Goal: Information Seeking & Learning: Learn about a topic

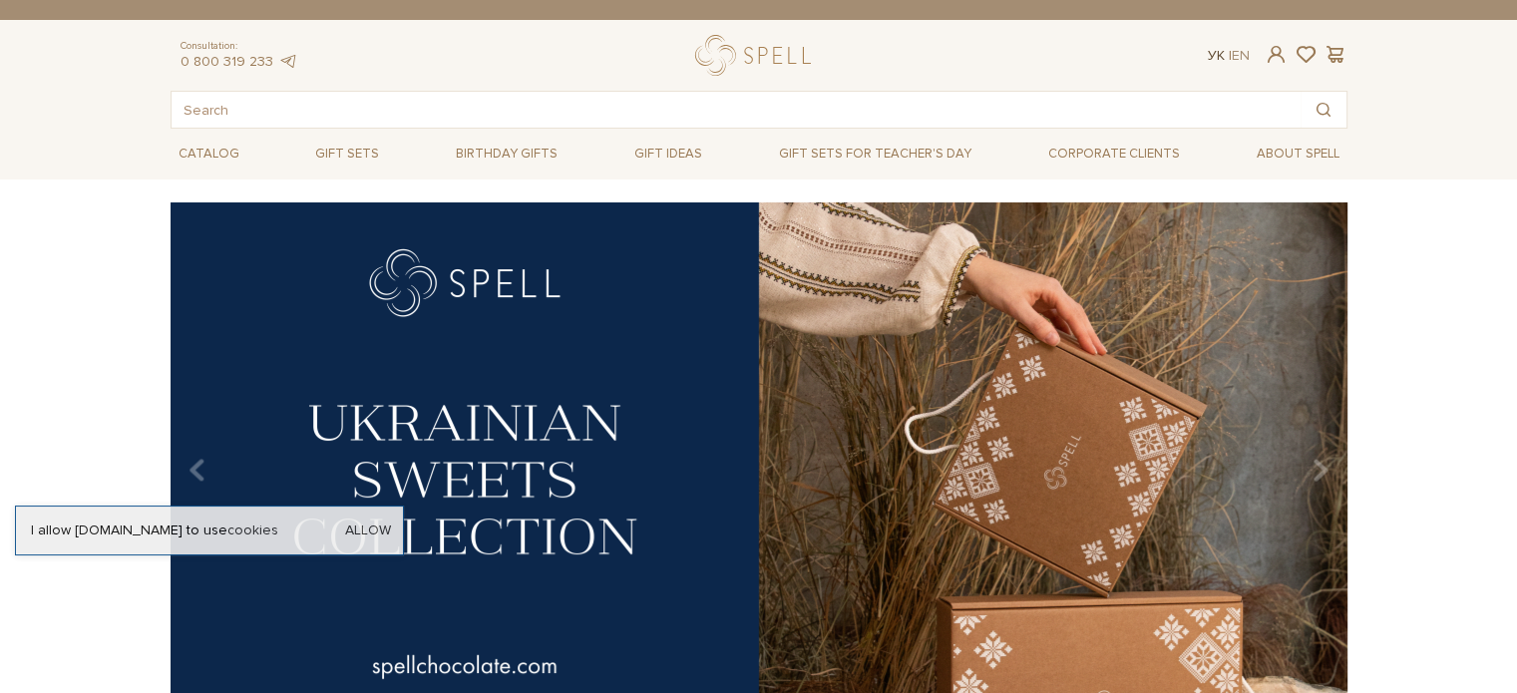
drag, startPoint x: 0, startPoint y: 0, endPoint x: 1213, endPoint y: 54, distance: 1213.8
click at [1213, 54] on link "Ук" at bounding box center [1216, 55] width 17 height 17
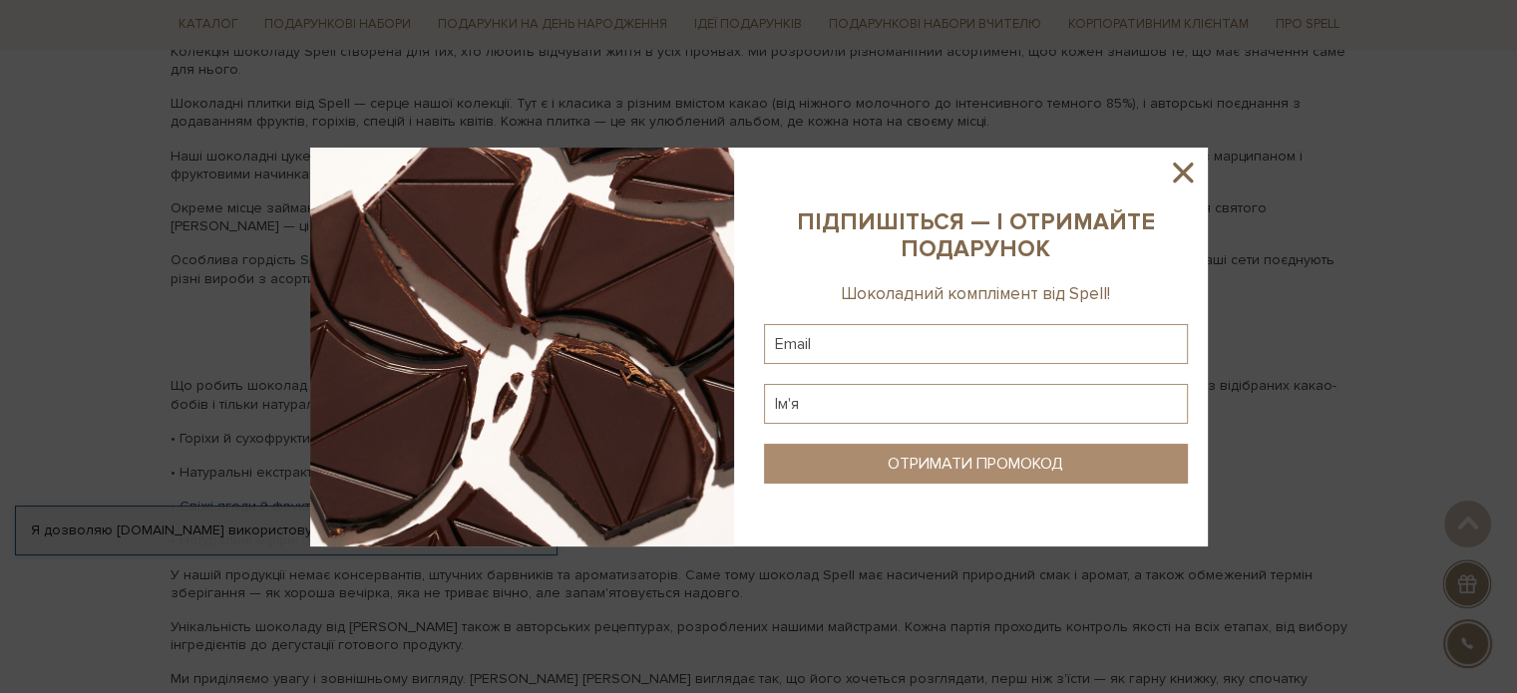
scroll to position [2493, 0]
click at [1173, 170] on icon at bounding box center [1183, 173] width 34 height 34
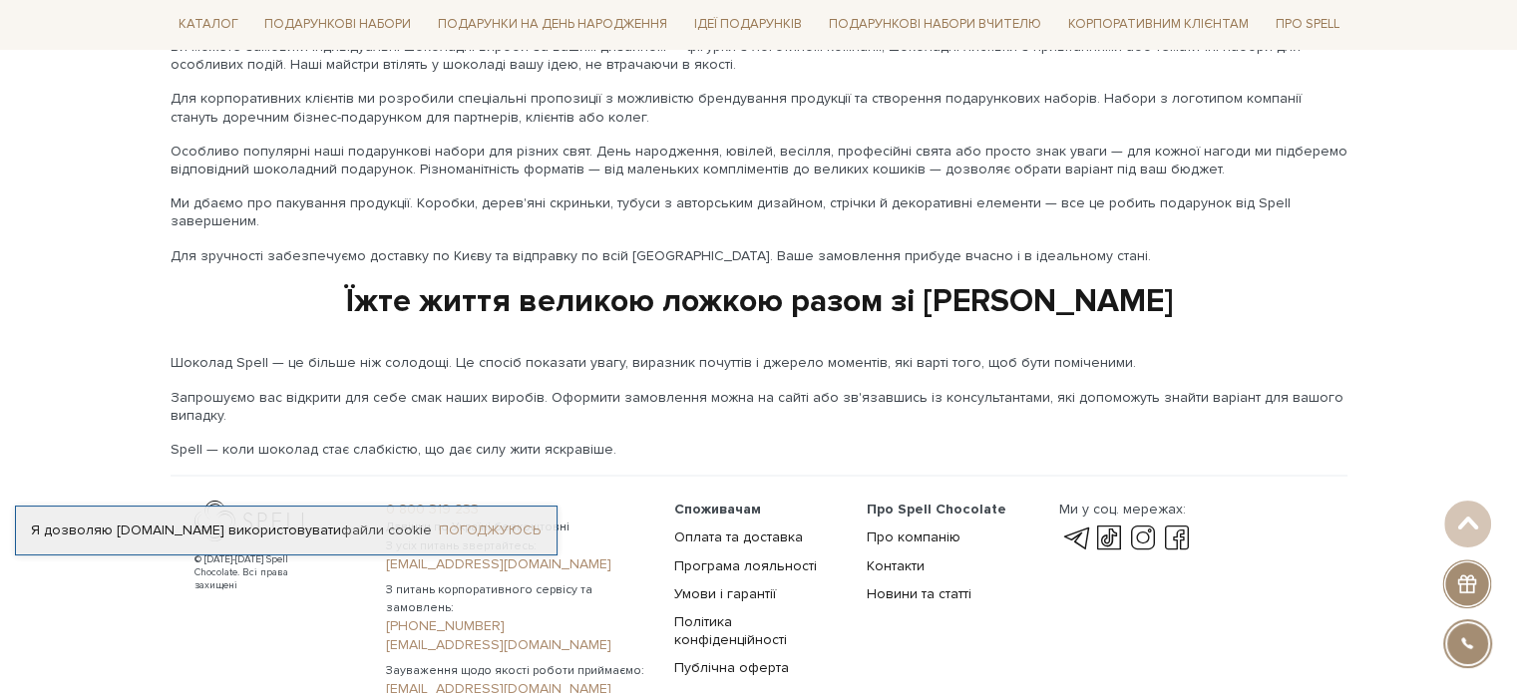
scroll to position [3385, 0]
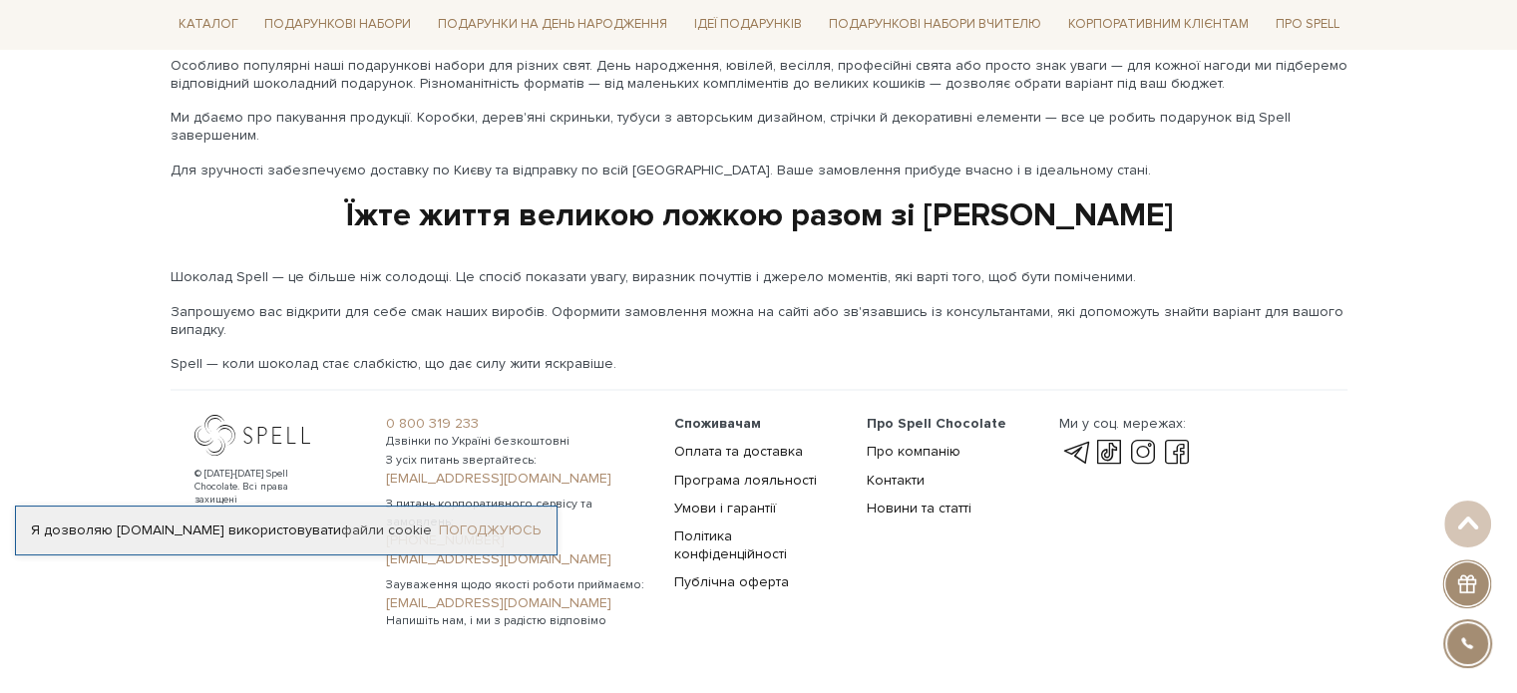
click at [511, 526] on link "Погоджуюсь" at bounding box center [490, 531] width 102 height 18
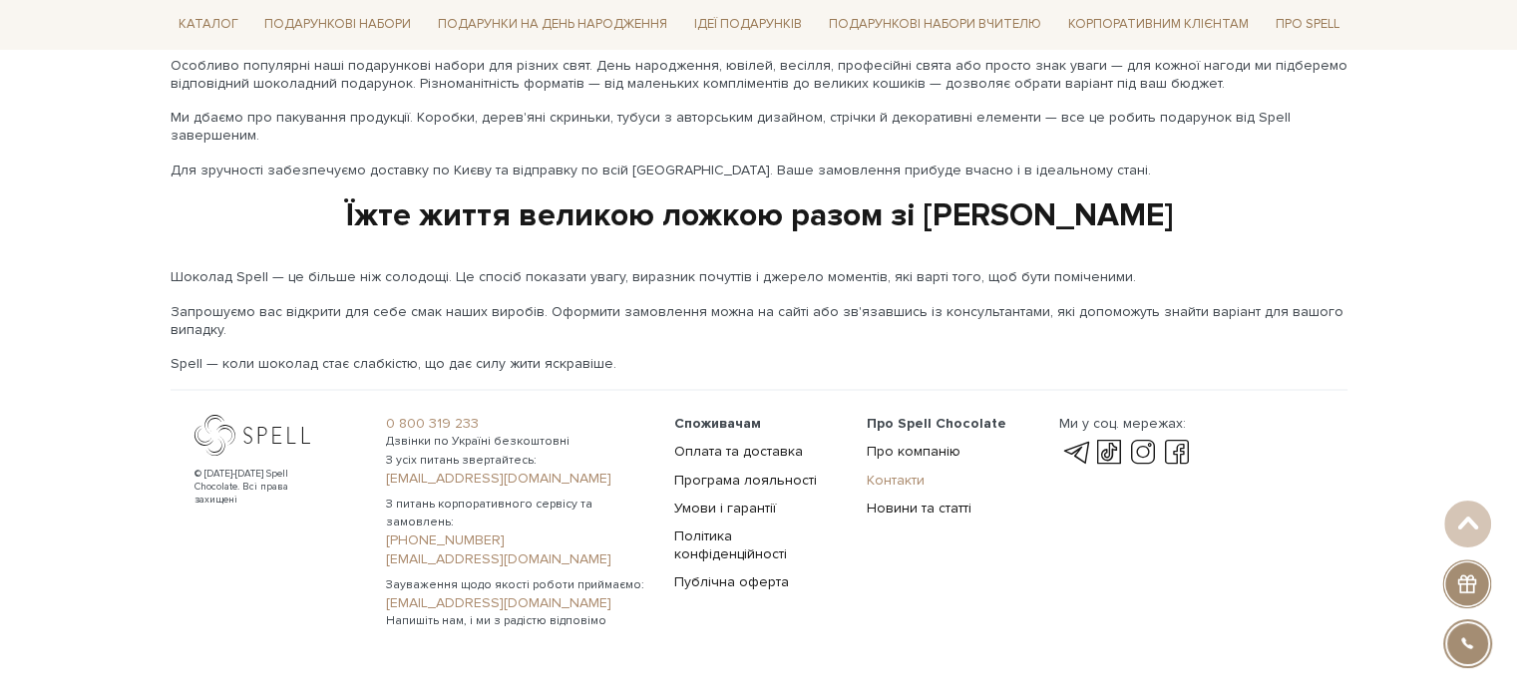
click at [909, 471] on link "Контакти" at bounding box center [896, 479] width 58 height 17
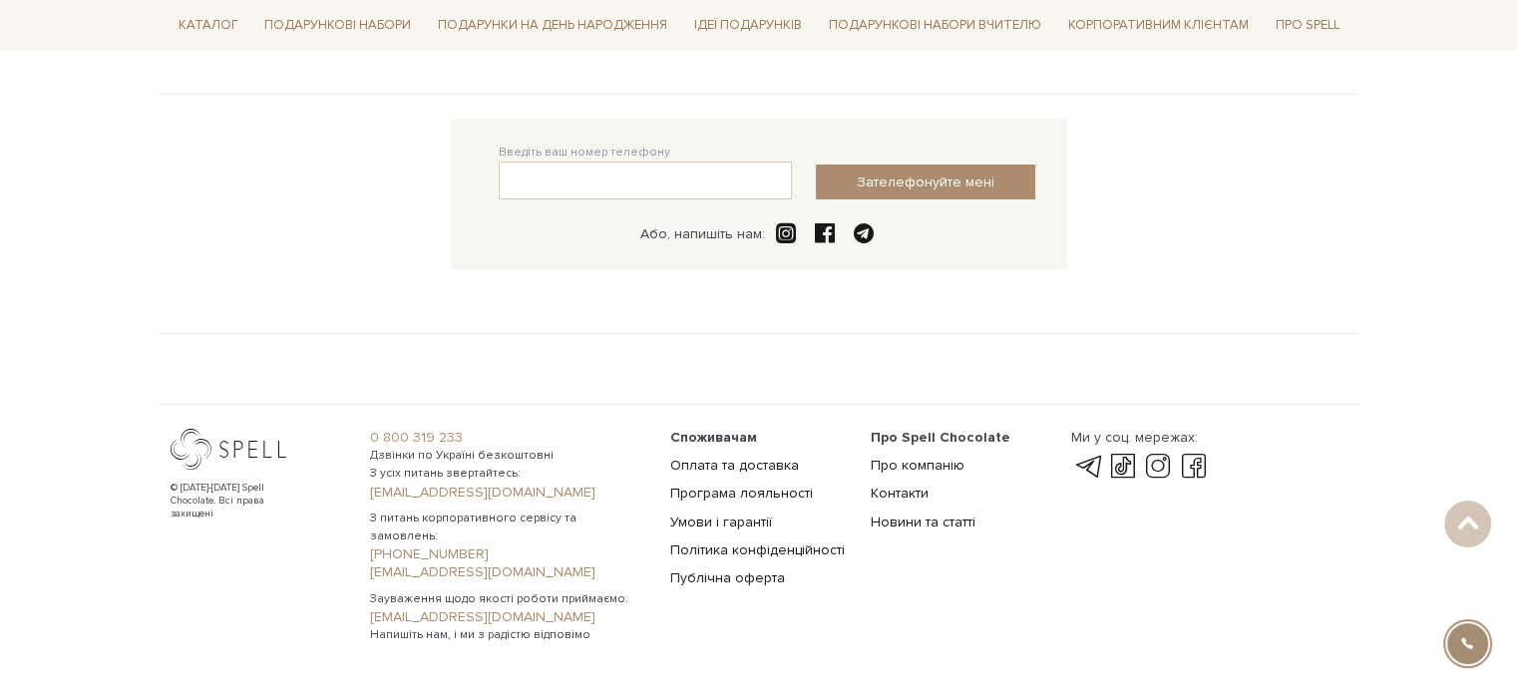
scroll to position [437, 0]
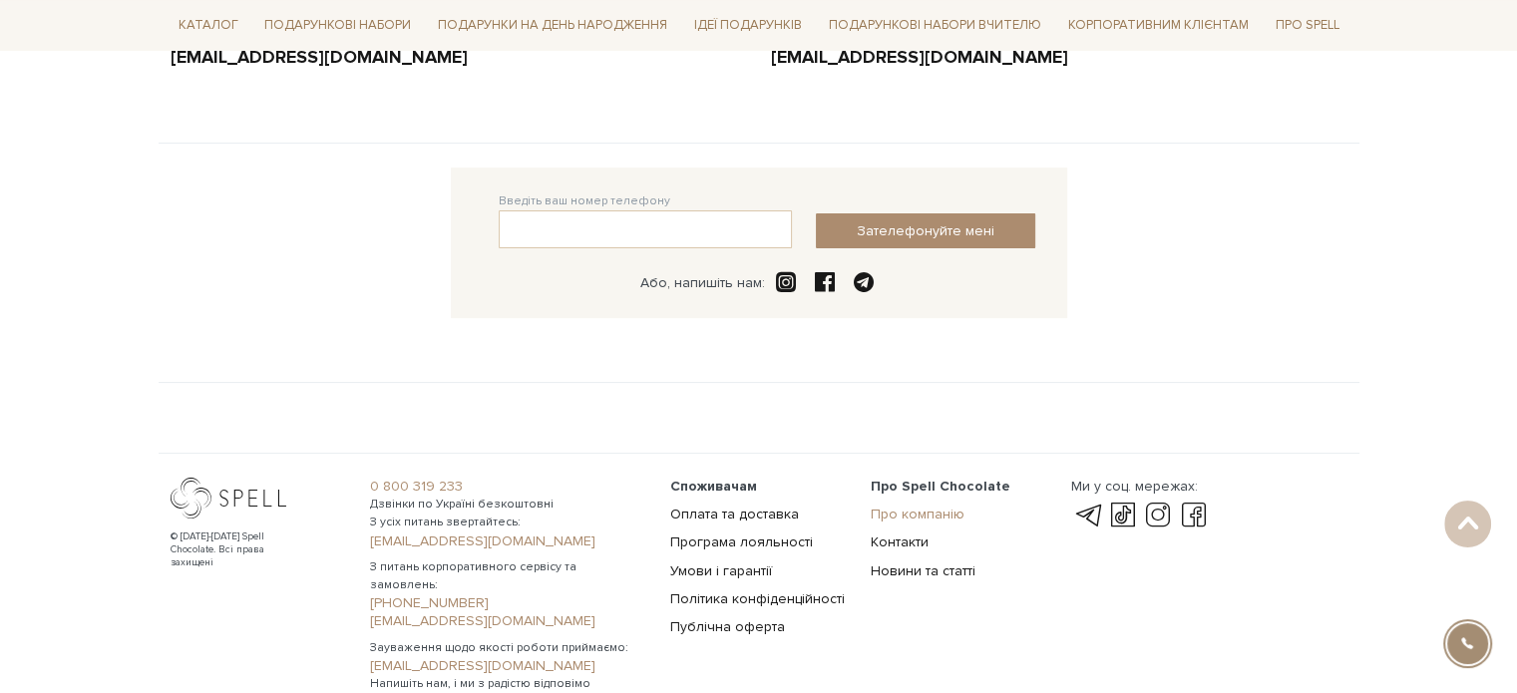
click at [918, 509] on link "Про компанію" at bounding box center [918, 514] width 94 height 17
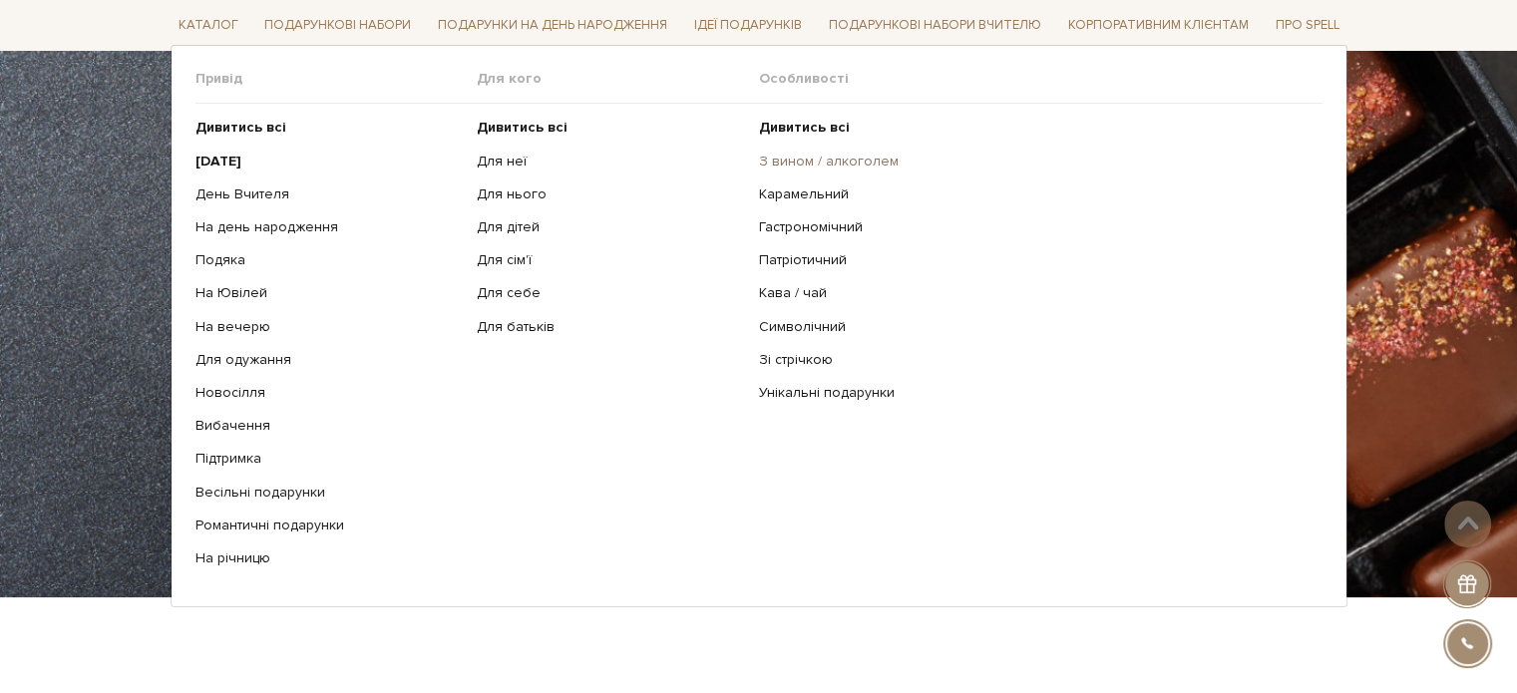
scroll to position [143, 0]
